Goal: Task Accomplishment & Management: Manage account settings

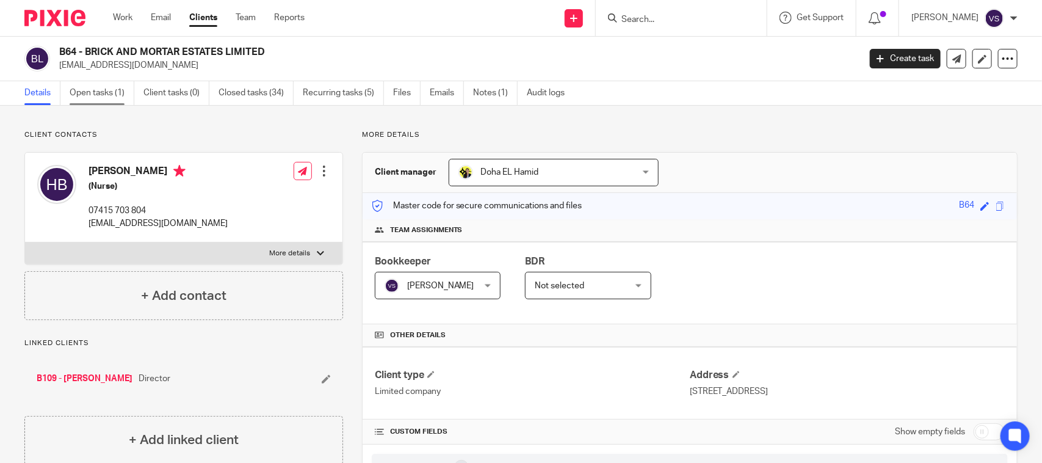
click at [106, 98] on link "Open tasks (1)" at bounding box center [102, 93] width 65 height 24
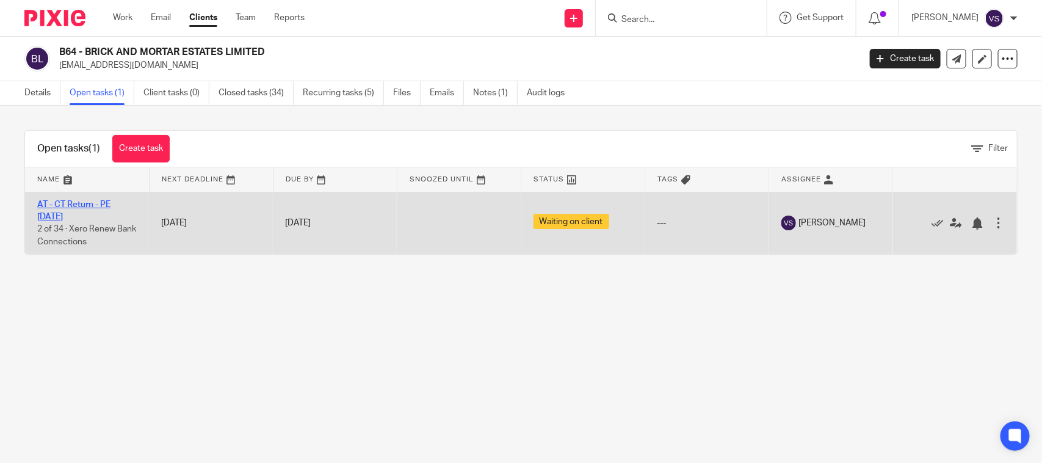
click at [90, 203] on link "AT - CT Return - PE [DATE]" at bounding box center [73, 210] width 73 height 21
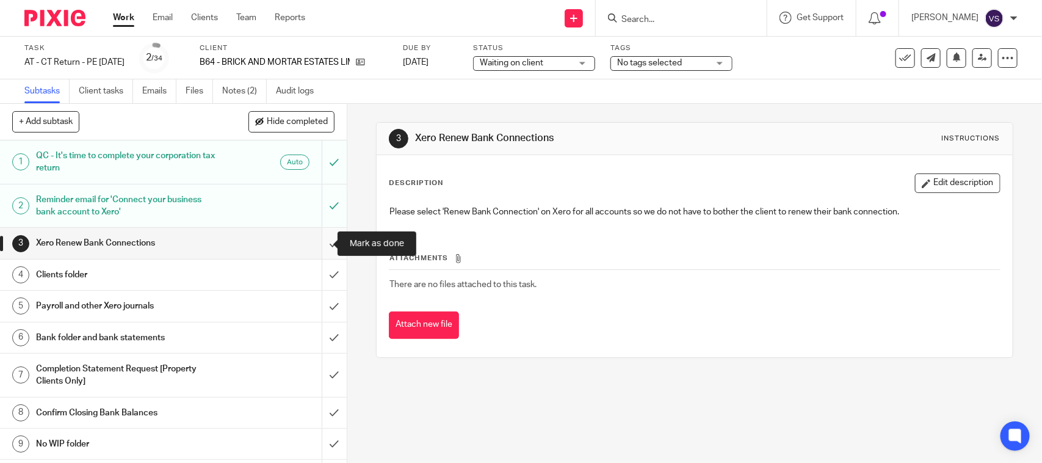
click at [318, 241] on input "submit" at bounding box center [173, 243] width 347 height 31
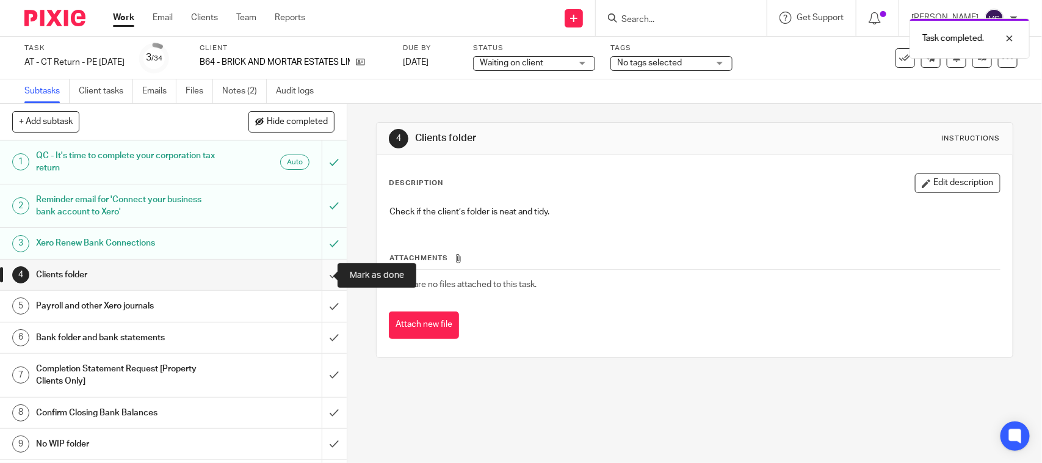
click at [321, 272] on input "submit" at bounding box center [173, 275] width 347 height 31
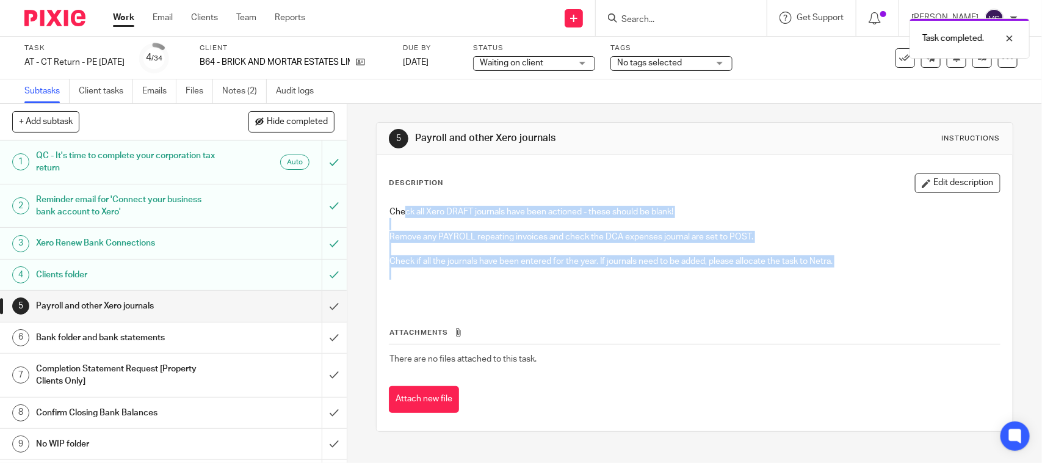
drag, startPoint x: 401, startPoint y: 206, endPoint x: 782, endPoint y: 277, distance: 387.0
click at [782, 277] on div "Check all Xero DRAFT journals have been actioned - these should be blank! Remov…" at bounding box center [694, 251] width 622 height 102
click at [782, 277] on p at bounding box center [695, 279] width 610 height 25
drag, startPoint x: 507, startPoint y: 213, endPoint x: 711, endPoint y: 277, distance: 214.4
click at [711, 277] on div "Check all Xero DRAFT journals have been actioned - these should be blank! Remov…" at bounding box center [694, 251] width 622 height 102
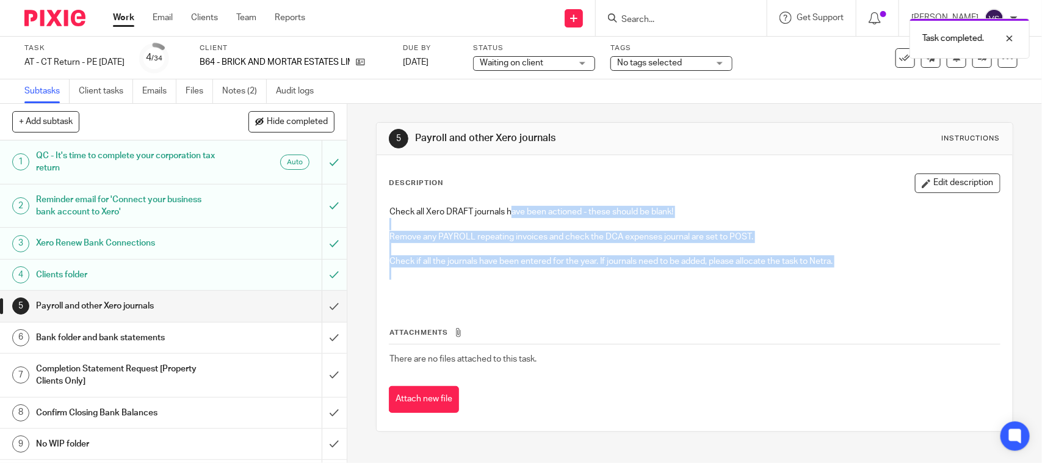
click at [711, 277] on p at bounding box center [695, 279] width 610 height 25
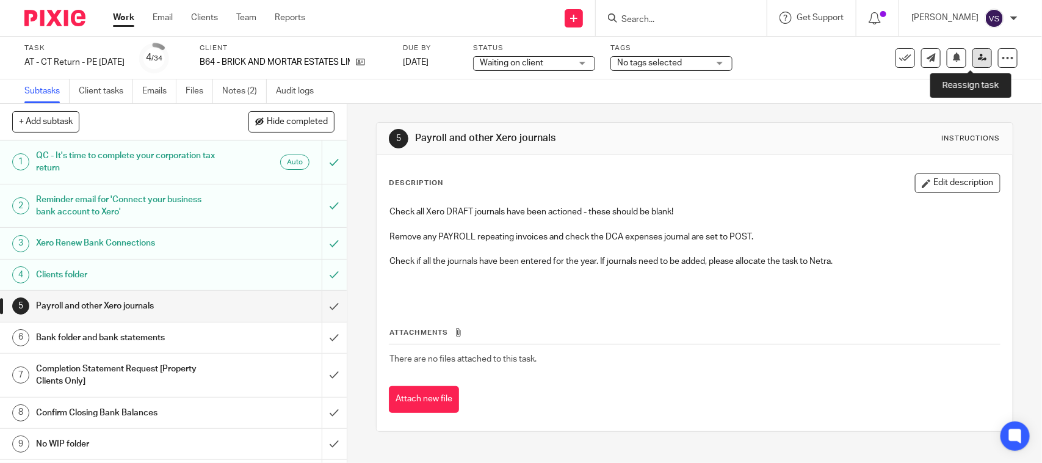
click at [978, 59] on icon at bounding box center [982, 57] width 9 height 9
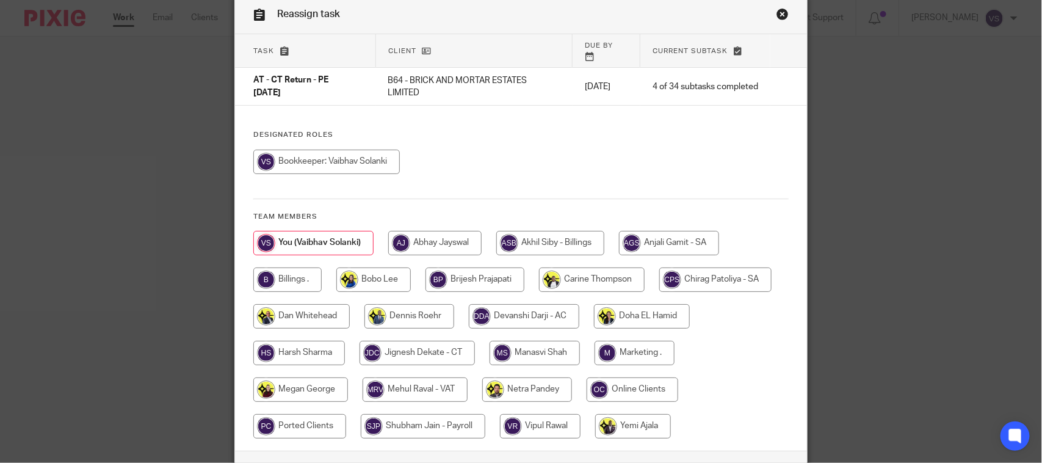
scroll to position [76, 0]
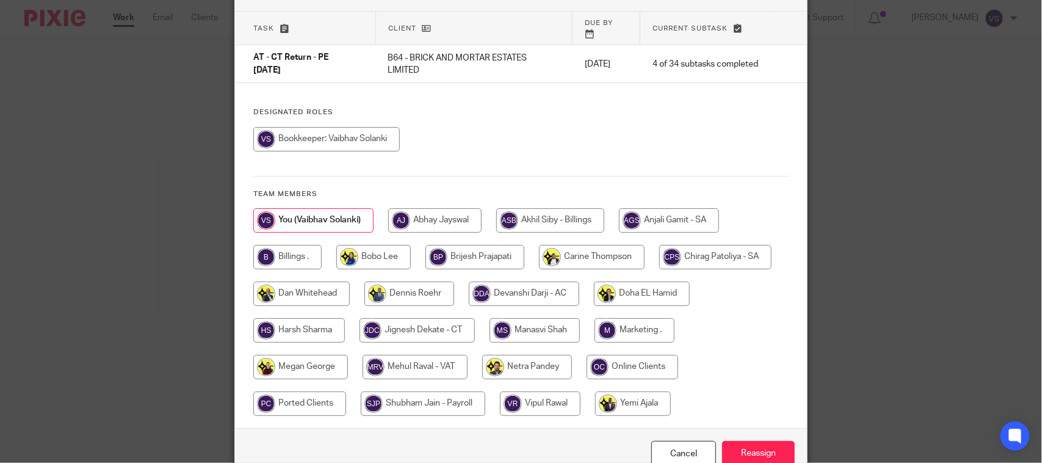
click at [416, 391] on input "radio" at bounding box center [423, 403] width 125 height 24
radio input "true"
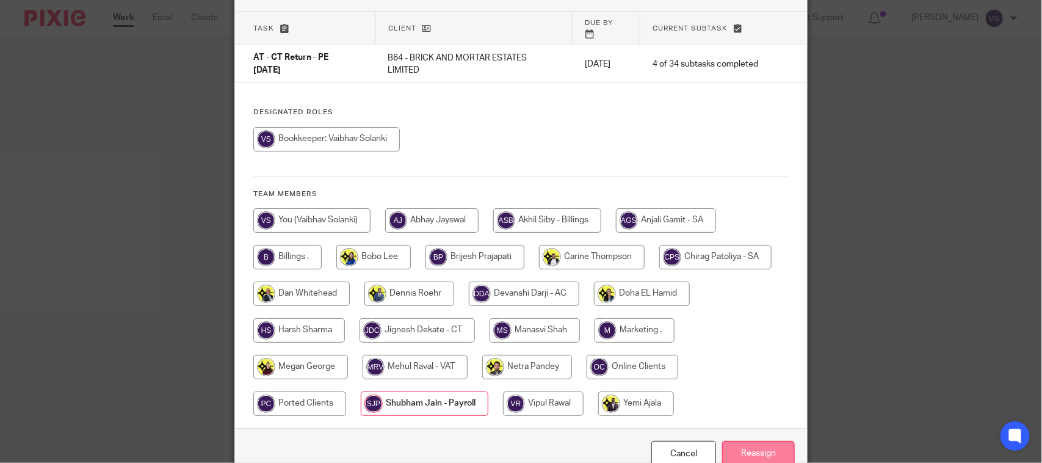
click at [730, 441] on input "Reassign" at bounding box center [758, 454] width 73 height 26
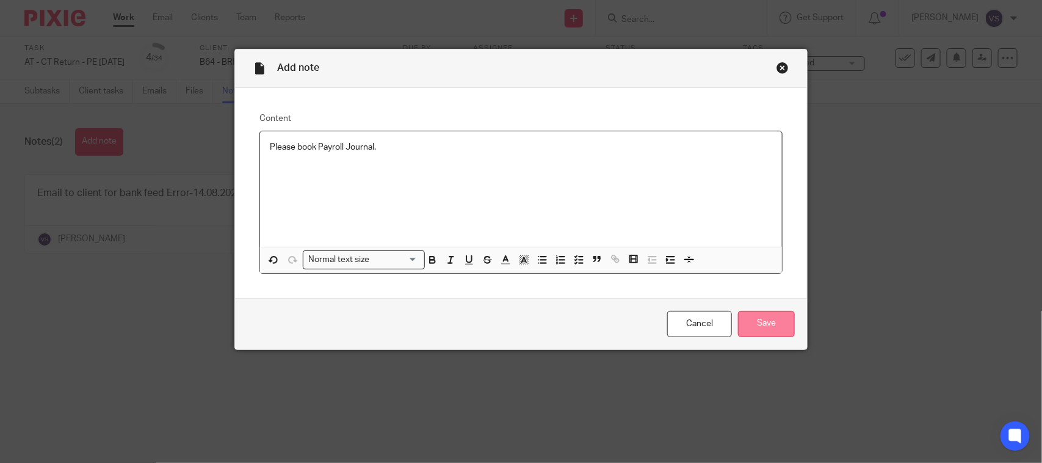
click at [744, 329] on input "Save" at bounding box center [766, 324] width 57 height 26
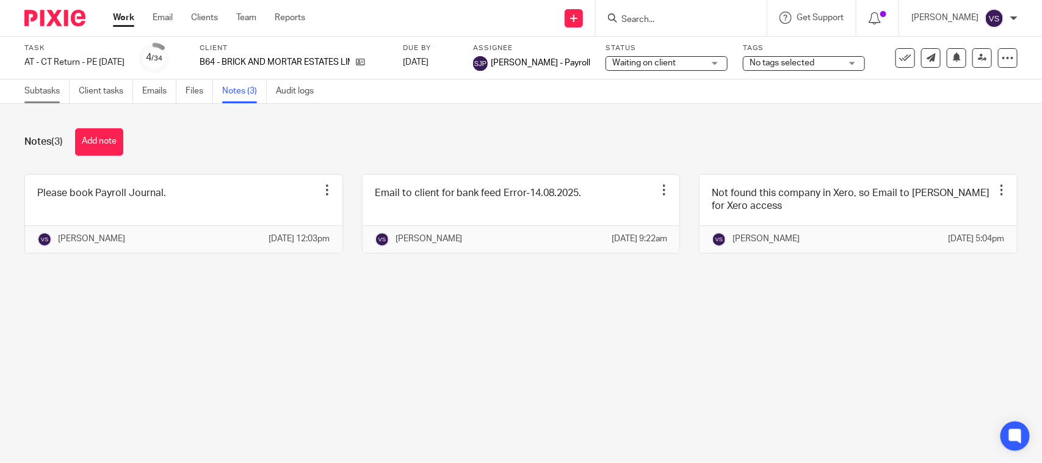
click at [32, 93] on link "Subtasks" at bounding box center [46, 91] width 45 height 24
